Goal: Information Seeking & Learning: Learn about a topic

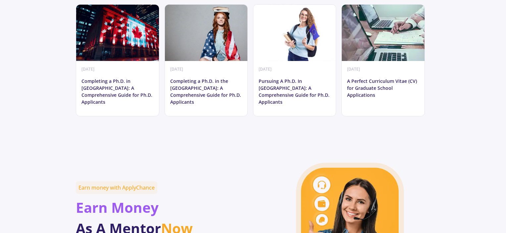
scroll to position [3751, 0]
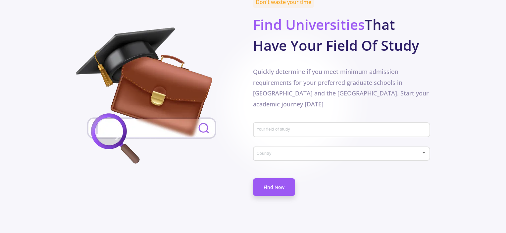
scroll to position [331, 0]
click at [282, 127] on input "Your field of study" at bounding box center [342, 130] width 173 height 6
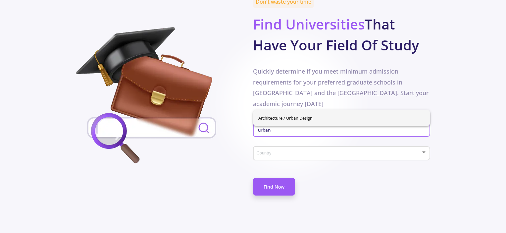
click at [289, 113] on span "Architecture / Urban Design" at bounding box center [341, 118] width 167 height 16
type input "Architecture / Urban Design"
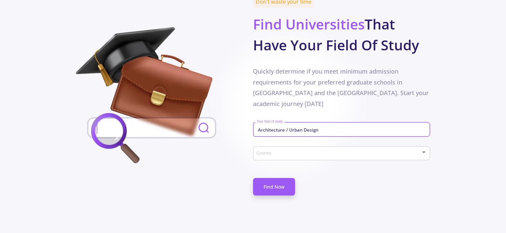
click at [286, 144] on div "Country" at bounding box center [341, 152] width 171 height 17
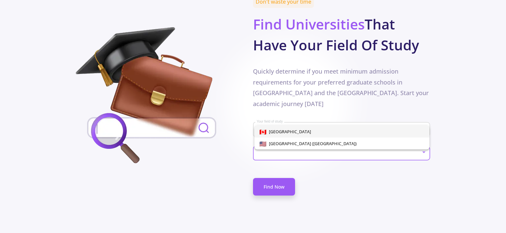
click at [290, 119] on div at bounding box center [253, 116] width 506 height 233
